Goal: Task Accomplishment & Management: Complete application form

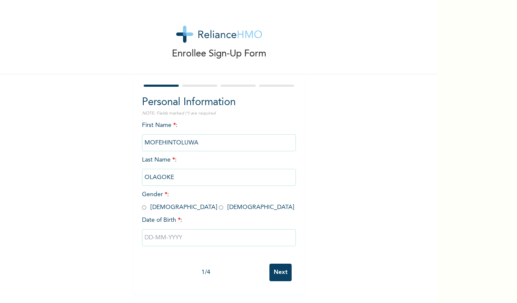
click at [219, 210] on input "radio" at bounding box center [221, 208] width 4 height 8
radio input "true"
click at [163, 239] on input "text" at bounding box center [219, 237] width 154 height 17
select select "8"
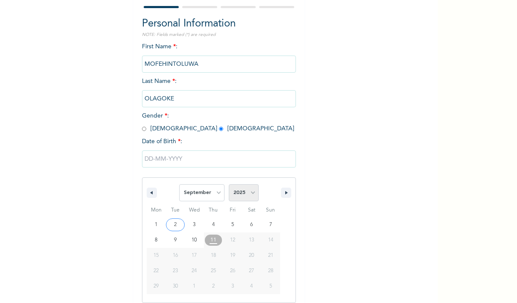
select select "1999"
select select "5"
type input "[DATE]"
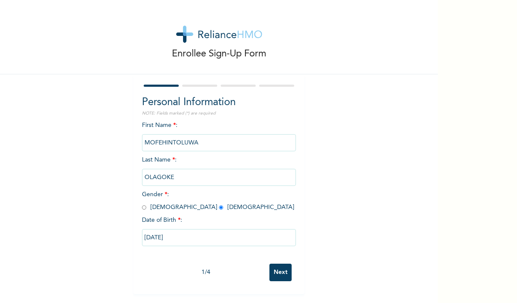
scroll to position [0, 0]
click at [280, 276] on input "Next" at bounding box center [280, 273] width 22 height 18
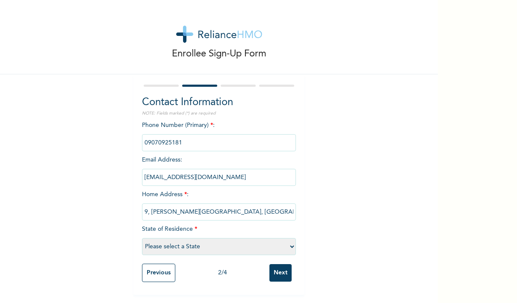
type input "9, [PERSON_NAME][GEOGRAPHIC_DATA], [GEOGRAPHIC_DATA]. [GEOGRAPHIC_DATA]"
select select "25"
click at [287, 275] on input "Next" at bounding box center [280, 273] width 22 height 18
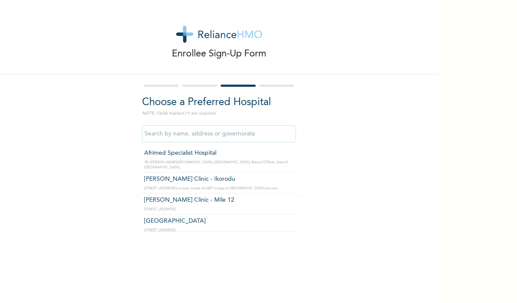
click at [208, 139] on input "text" at bounding box center [219, 133] width 154 height 17
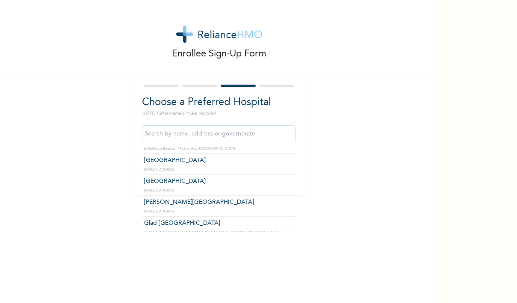
scroll to position [838, 0]
